Goal: Information Seeking & Learning: Learn about a topic

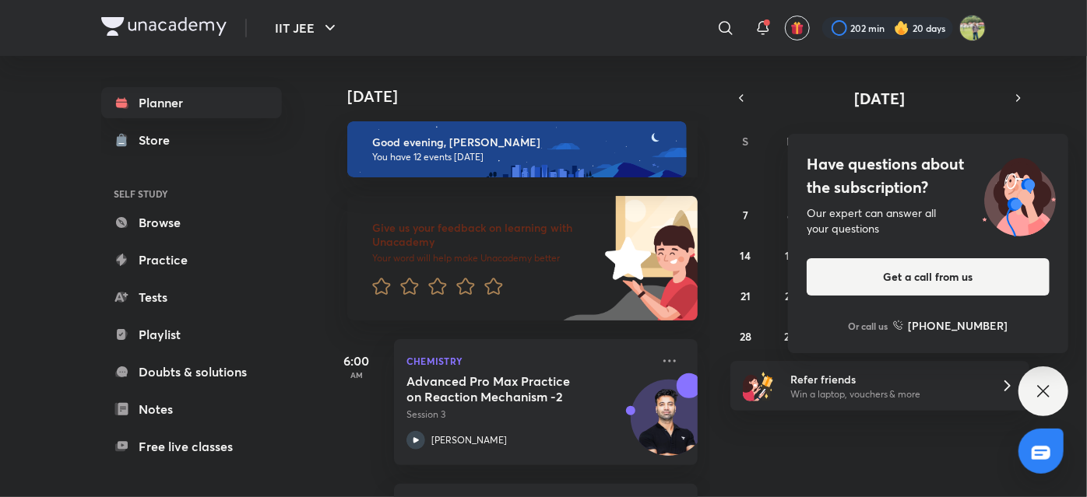
scroll to position [1503, 0]
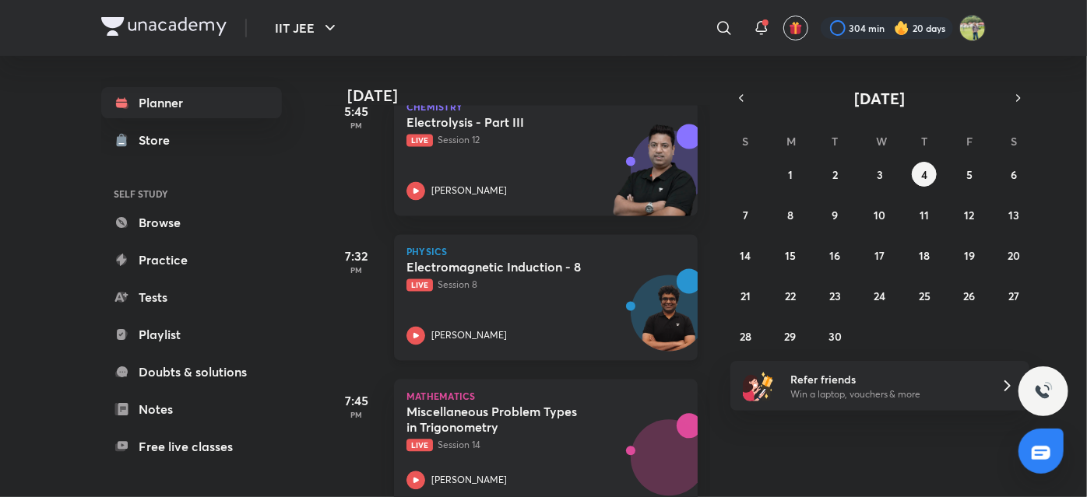
scroll to position [1583, 0]
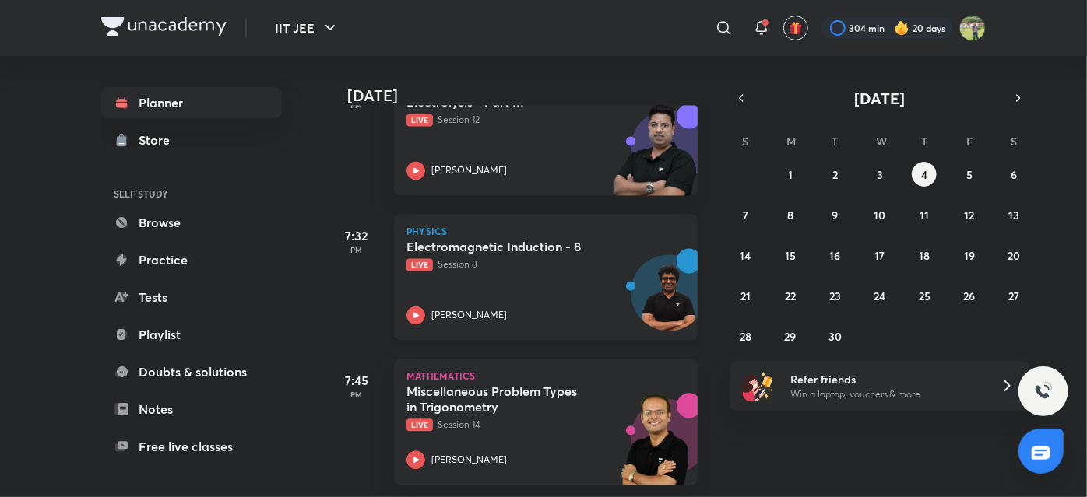
click at [503, 293] on div "Electromagnetic Induction - 8 Live Session 8 Janardanudu Thallaparthi" at bounding box center [528, 282] width 244 height 86
